Goal: Understand process/instructions: Learn how to perform a task or action

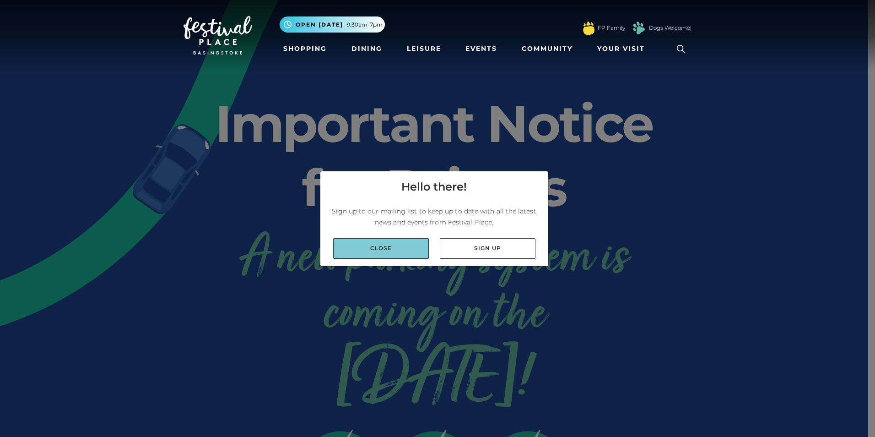
click at [381, 250] on link "Close" at bounding box center [381, 248] width 96 height 21
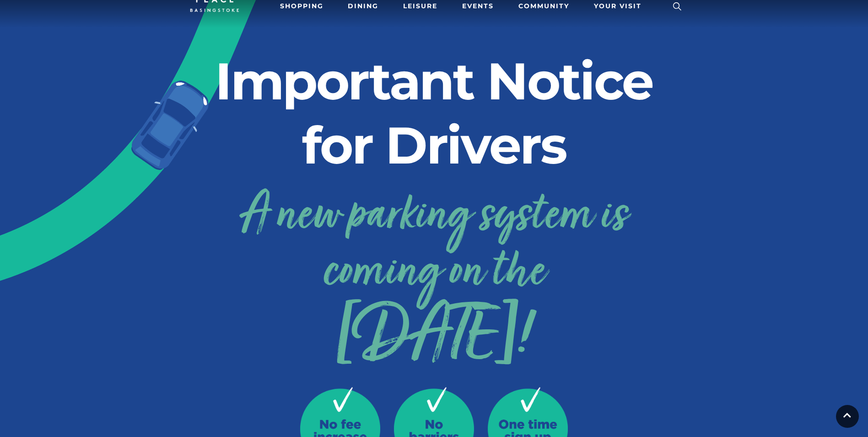
scroll to position [28, 0]
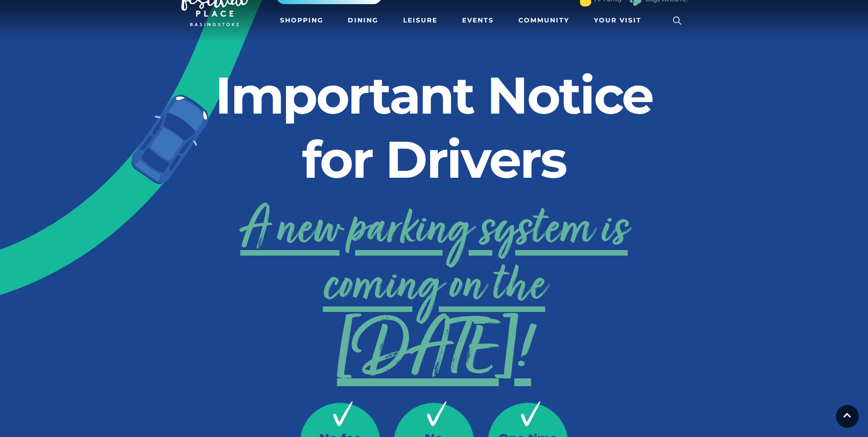
click at [480, 353] on span "24th September!" at bounding box center [434, 352] width 508 height 51
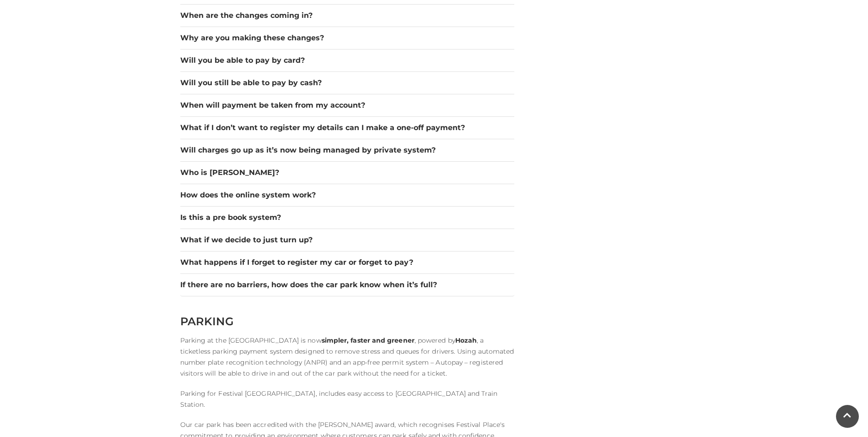
scroll to position [1373, 0]
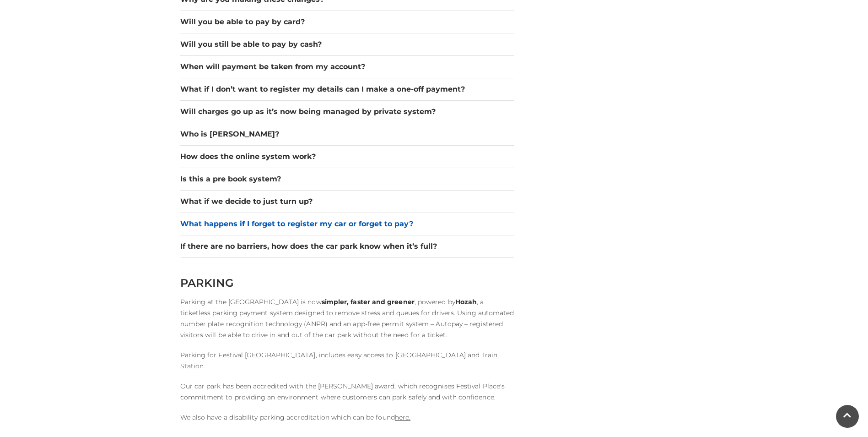
click at [359, 225] on button "What happens if I forget to register my car or forget to pay?" at bounding box center [347, 223] width 334 height 11
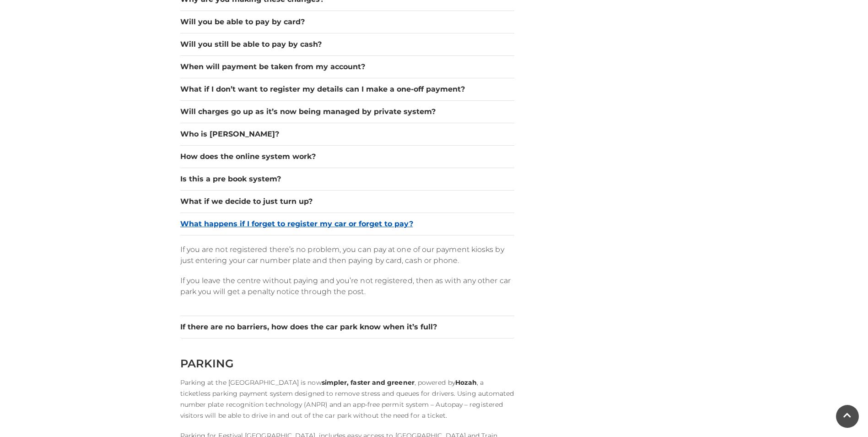
click at [370, 227] on button "What happens if I forget to register my car or forget to pay?" at bounding box center [347, 223] width 334 height 11
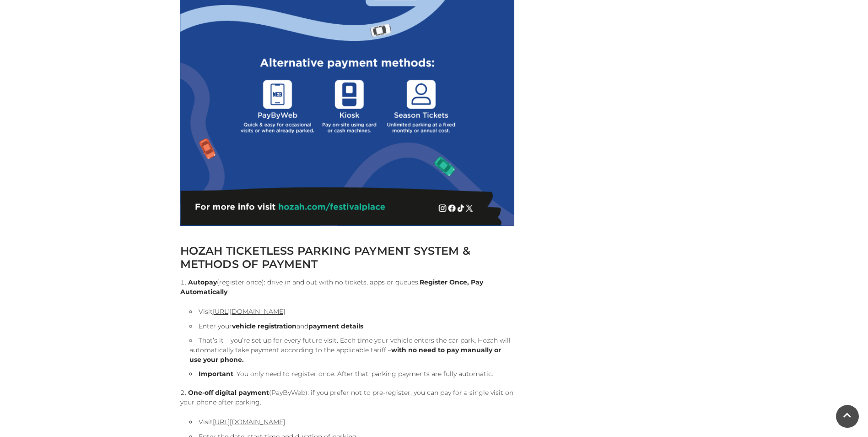
scroll to position [824, 0]
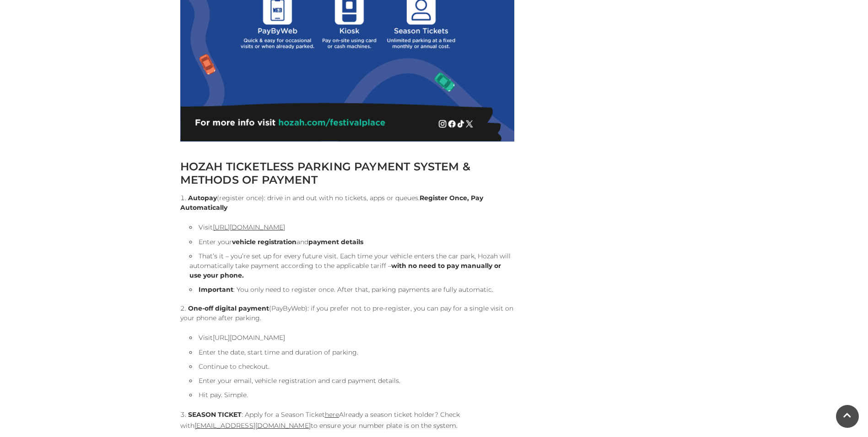
click at [285, 339] on link "[URL][DOMAIN_NAME]" at bounding box center [249, 337] width 72 height 8
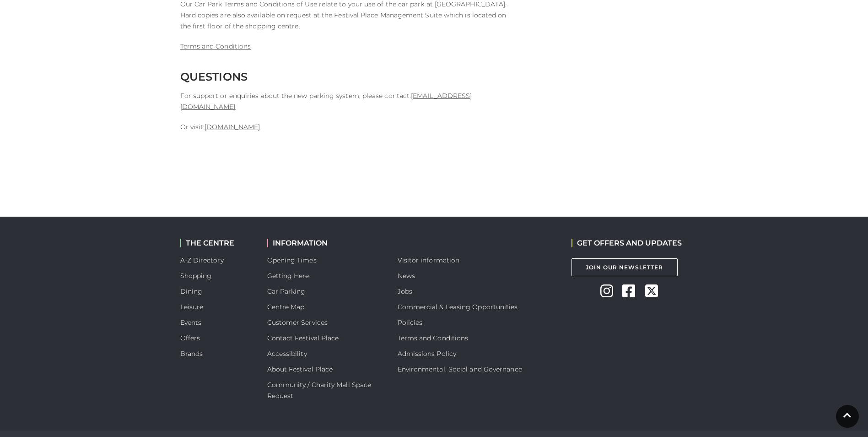
scroll to position [2423, 0]
